Goal: Task Accomplishment & Management: Use online tool/utility

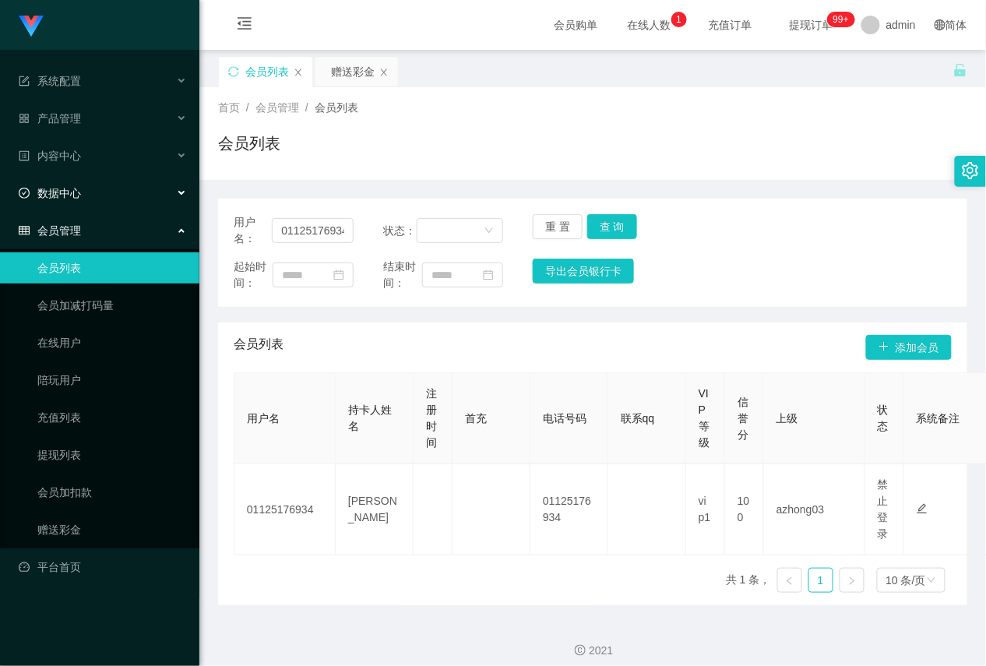
click at [86, 195] on div "数据中心" at bounding box center [99, 193] width 199 height 31
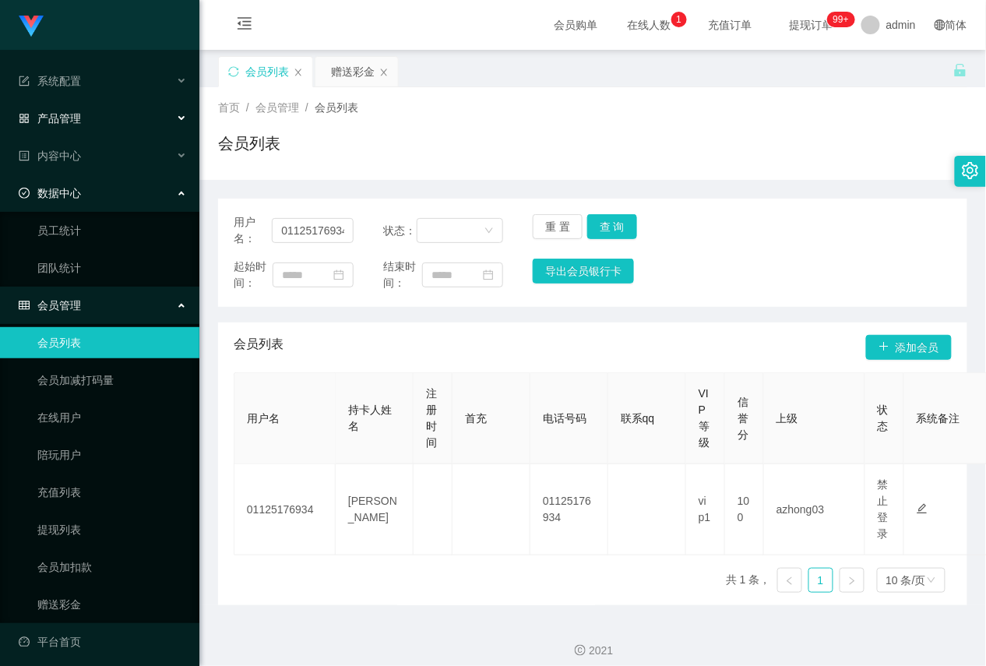
click at [86, 119] on div "产品管理" at bounding box center [99, 118] width 199 height 31
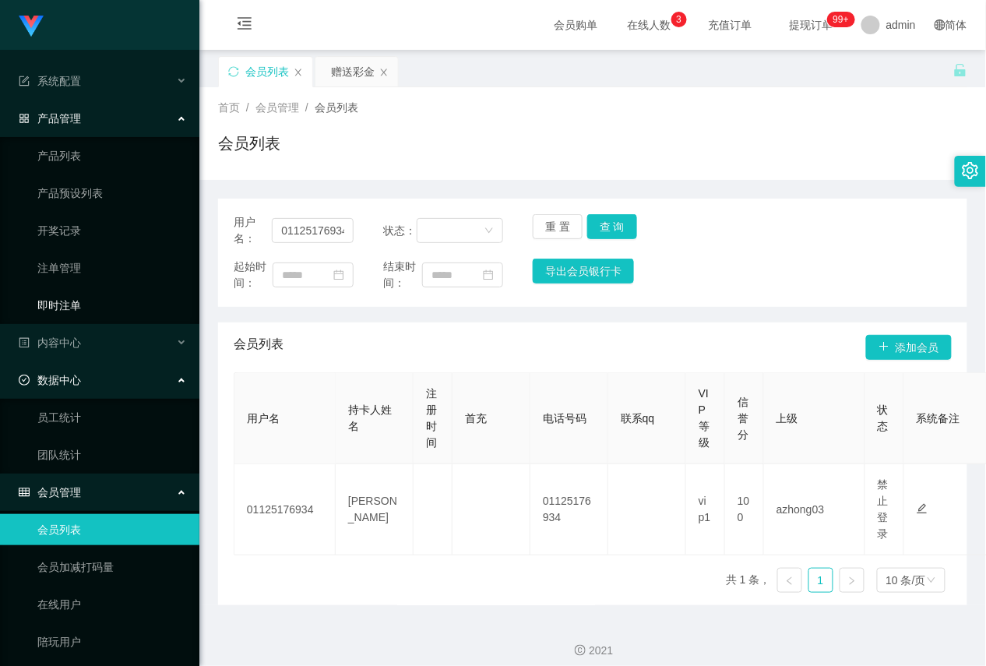
click at [67, 298] on link "即时注单" at bounding box center [112, 305] width 150 height 31
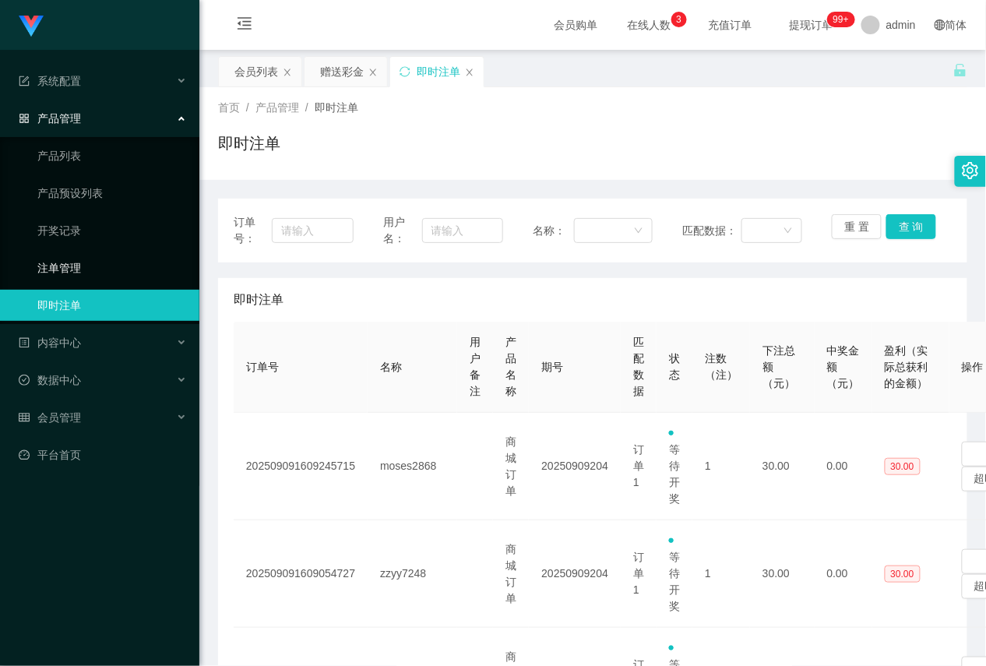
click at [76, 263] on link "注单管理" at bounding box center [112, 267] width 150 height 31
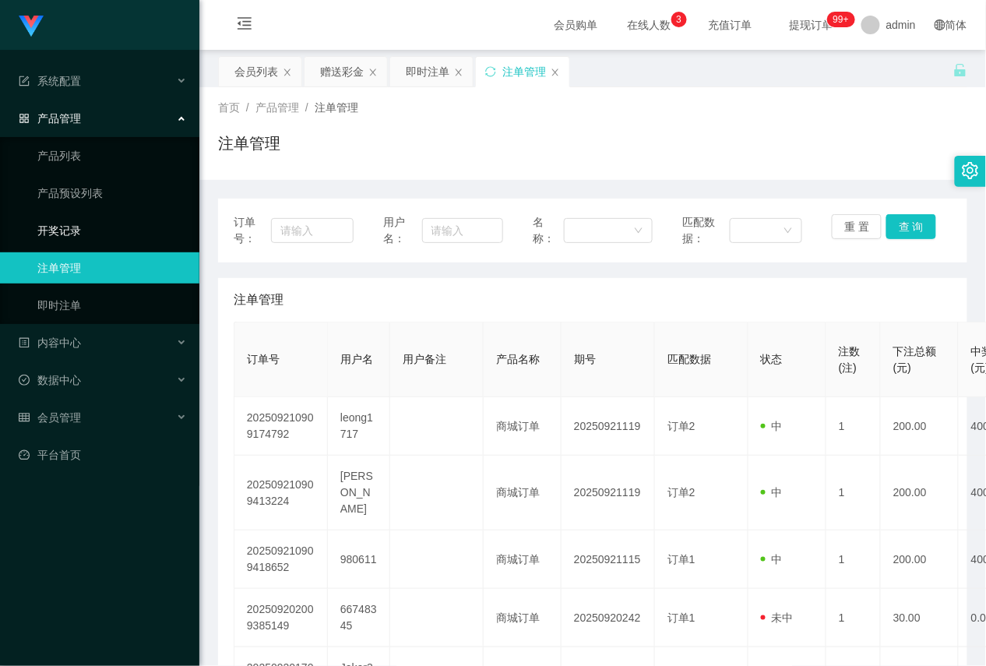
click at [76, 235] on link "开奖记录" at bounding box center [112, 230] width 150 height 31
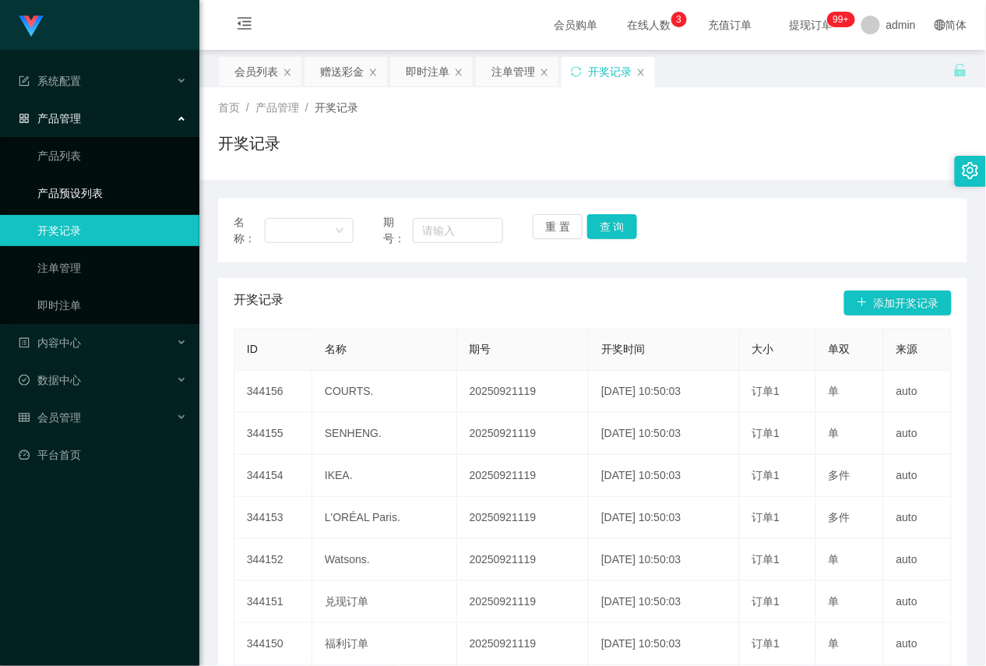
click at [80, 196] on link "产品预设列表" at bounding box center [112, 193] width 150 height 31
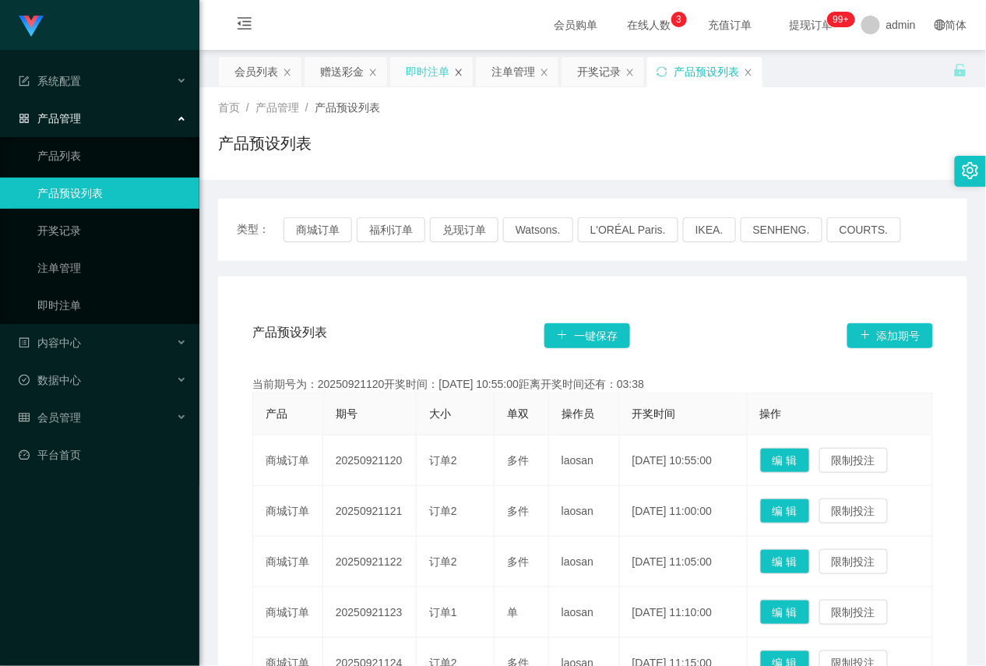
click at [457, 75] on icon "图标: close" at bounding box center [458, 72] width 9 height 9
click at [457, 71] on icon "图标: close" at bounding box center [458, 72] width 9 height 9
click at [301, 226] on button "商城订单" at bounding box center [318, 229] width 69 height 25
click at [380, 226] on button "福利订单" at bounding box center [391, 229] width 69 height 25
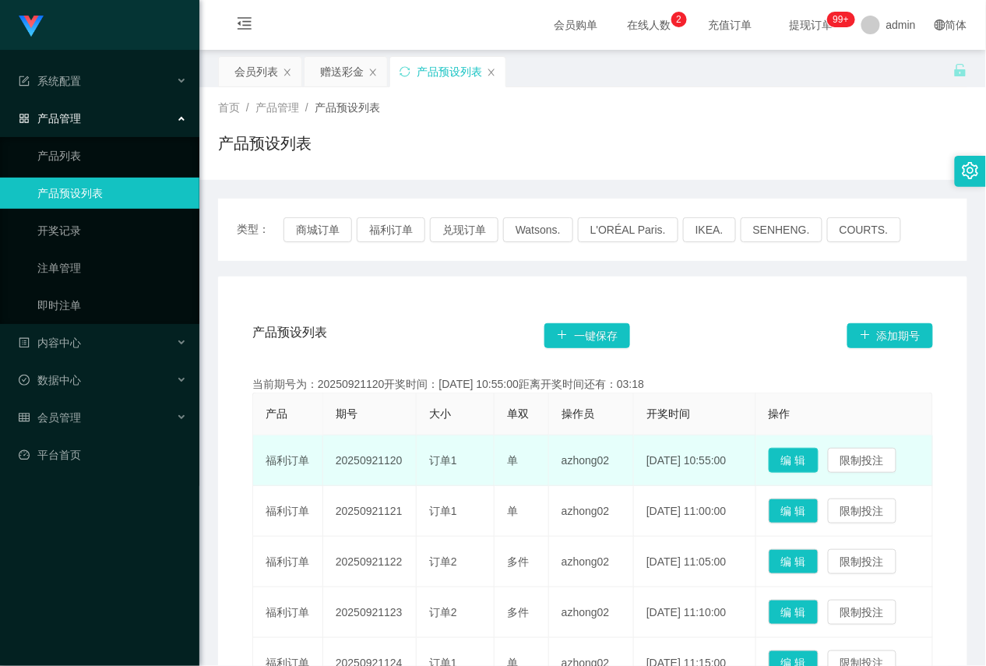
click at [785, 457] on button "编 辑" at bounding box center [794, 460] width 50 height 25
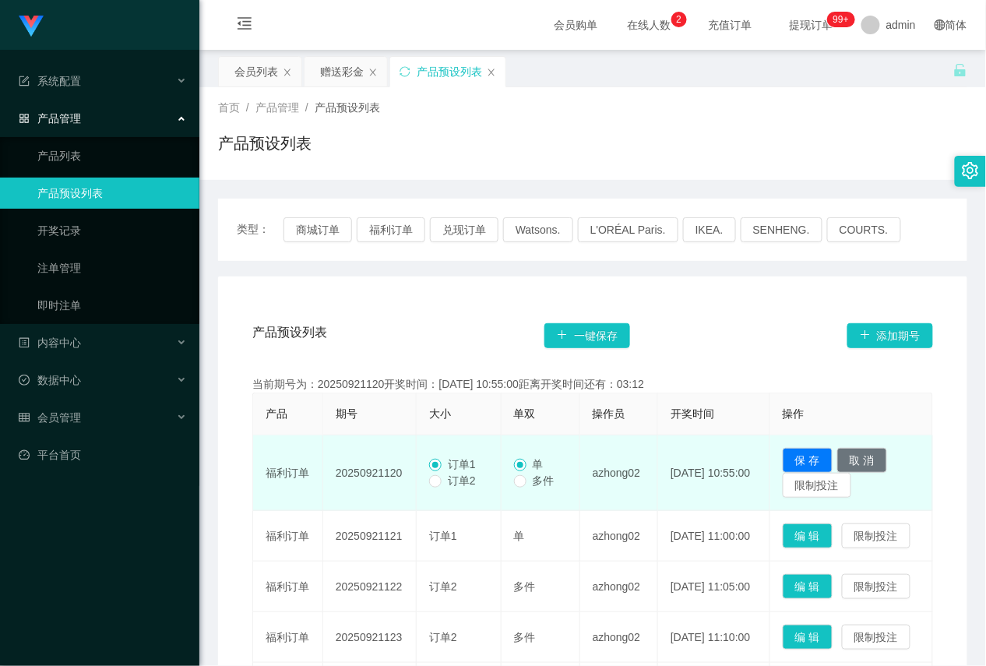
click at [727, 305] on div "产品预设列表 一键保存 添加期号 当前期号为：20250921120开奖时间：[DATE] 10:55:00距离开奖时间还有：03:12 产品 期号 大小 单…" at bounding box center [592, 656] width 749 height 759
click at [866, 460] on button "取 消" at bounding box center [863, 460] width 50 height 25
